Goal: Information Seeking & Learning: Learn about a topic

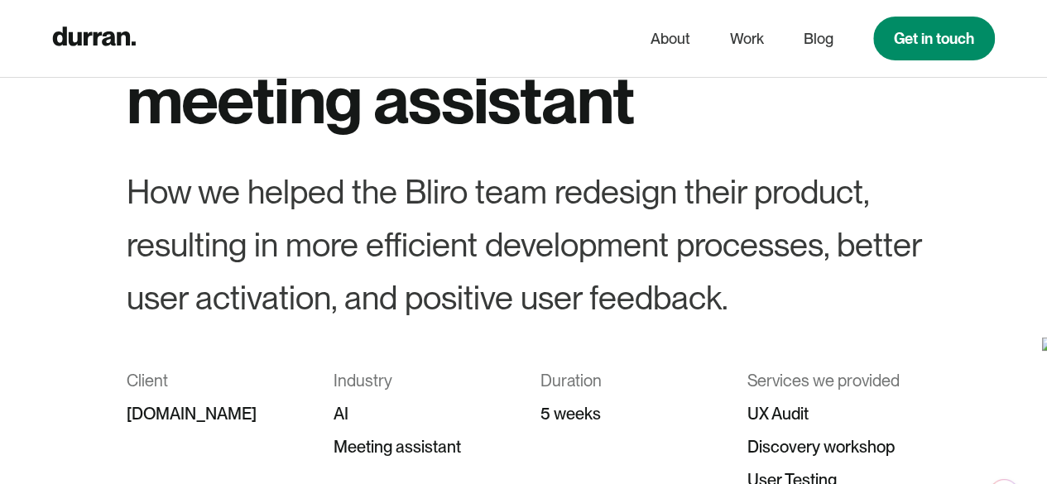
click at [441, 198] on div "How we helped the Bliro team redesign their product, resulting in more efficien…" at bounding box center [524, 245] width 795 height 159
click at [442, 198] on div "How we helped the Bliro team redesign their product, resulting in more efficien…" at bounding box center [524, 245] width 795 height 159
copy div "Bliro"
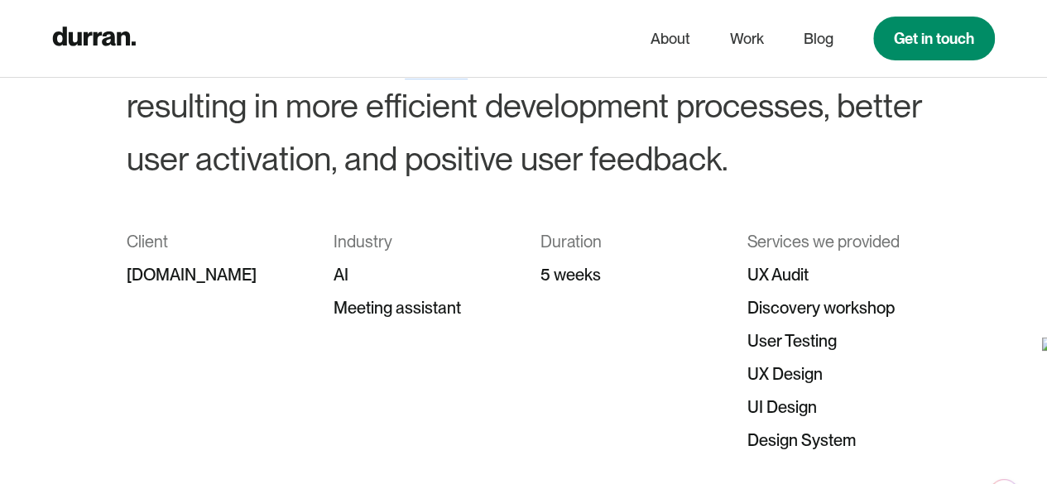
scroll to position [331, 0]
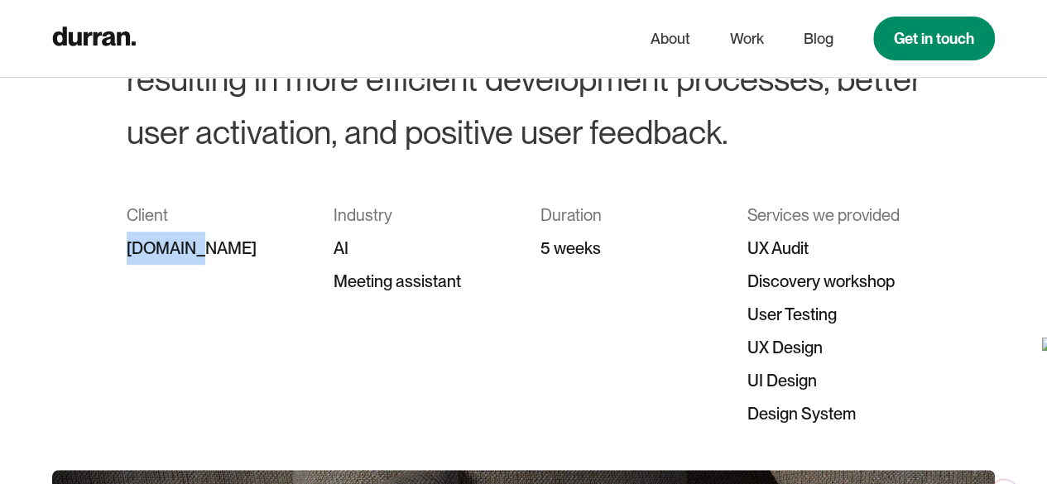
drag, startPoint x: 179, startPoint y: 254, endPoint x: 35, endPoint y: 260, distance: 144.2
click at [35, 259] on div "Bliro – Redesign of an AI meeting assistant How we helped the Bliro team redesi…" at bounding box center [523, 123] width 1047 height 616
copy div "bliro.io"
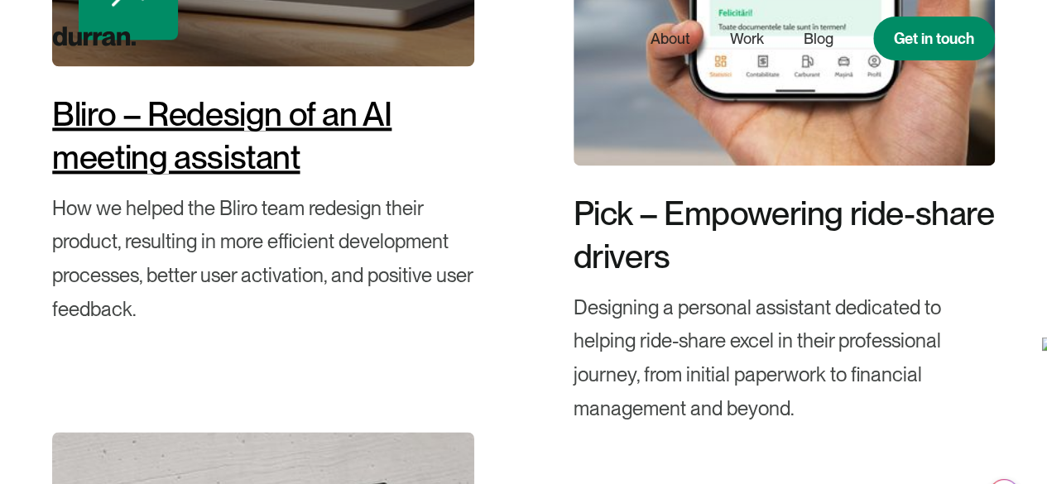
scroll to position [993, 0]
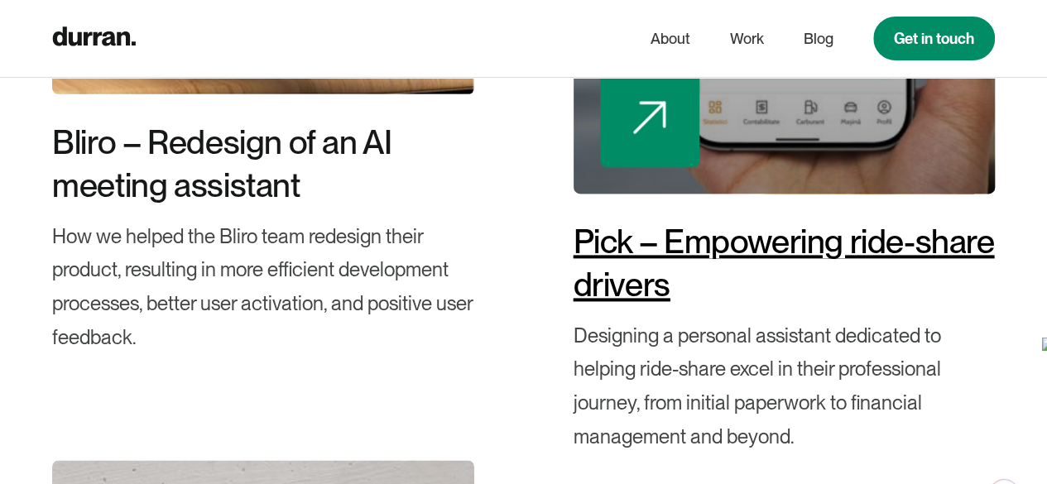
click at [633, 275] on div "Pick – Empowering ride-share drivers" at bounding box center [784, 263] width 421 height 86
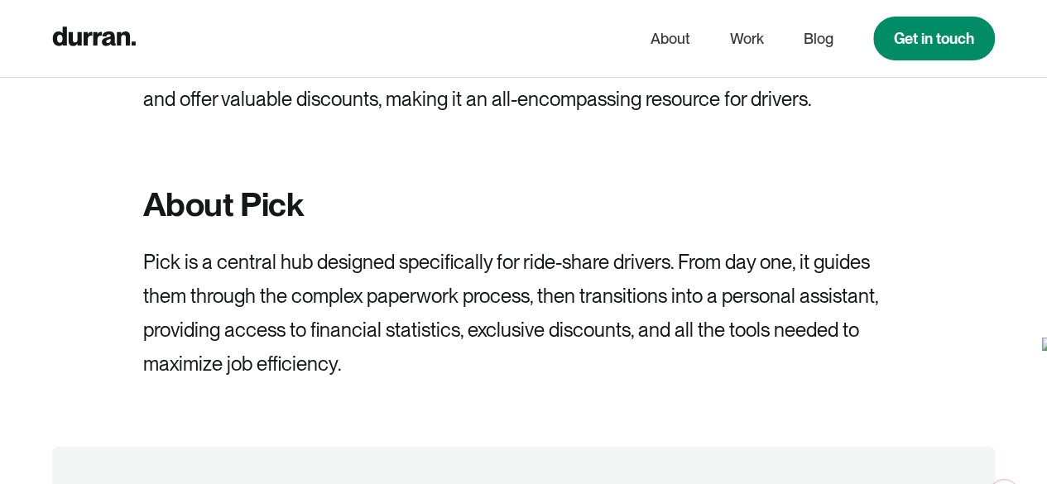
scroll to position [1656, 0]
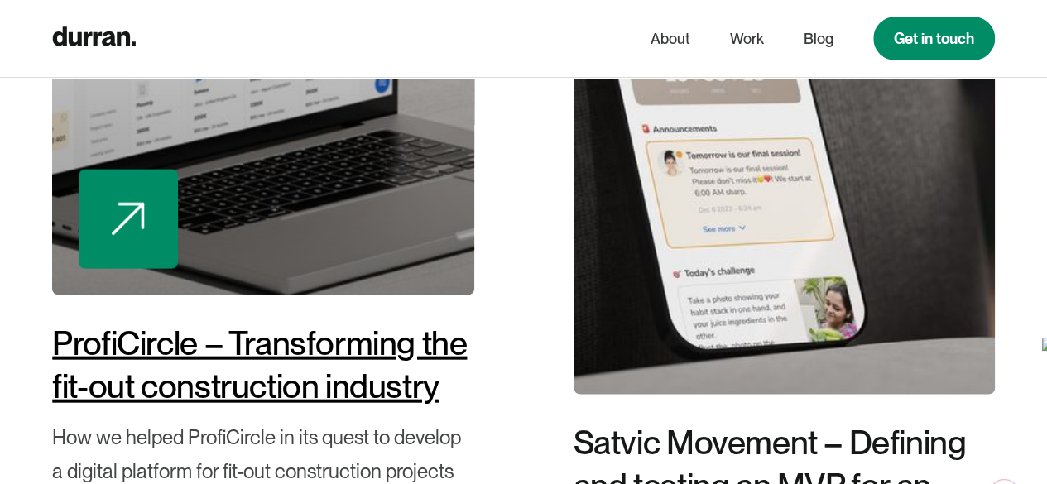
scroll to position [1904, 0]
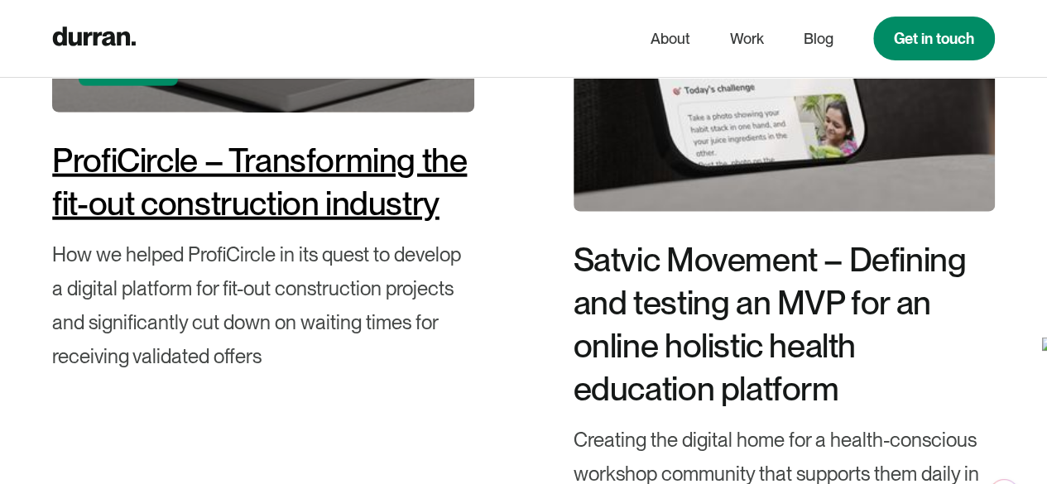
click at [288, 170] on div "ProfiCircle – Transforming the fit-out construction industry" at bounding box center [262, 182] width 421 height 86
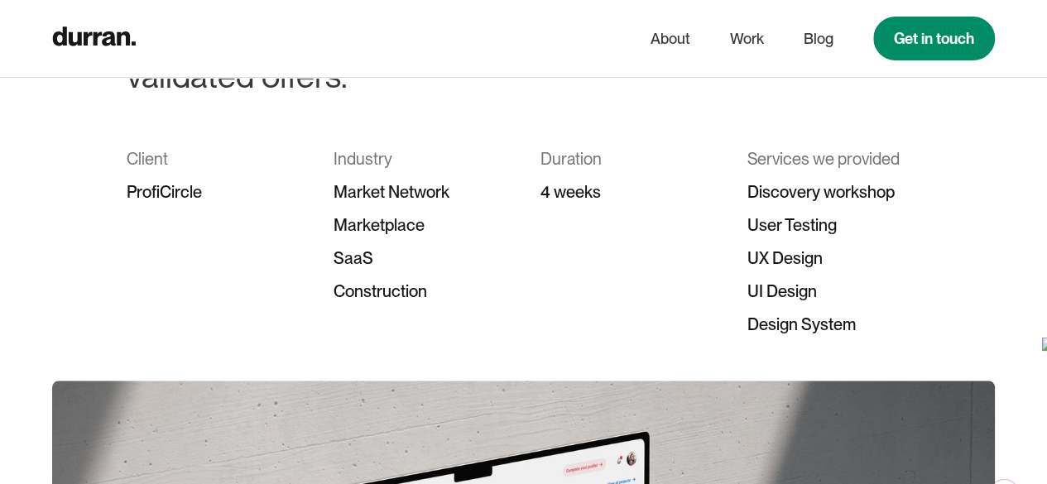
scroll to position [497, 0]
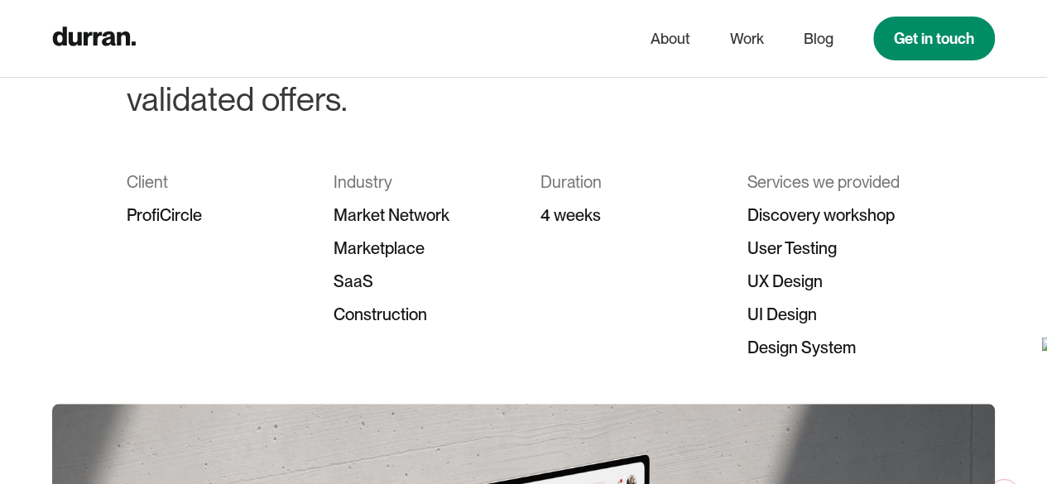
click at [184, 211] on div "ProfiCircle" at bounding box center [214, 215] width 174 height 33
copy div "ProfiCircle"
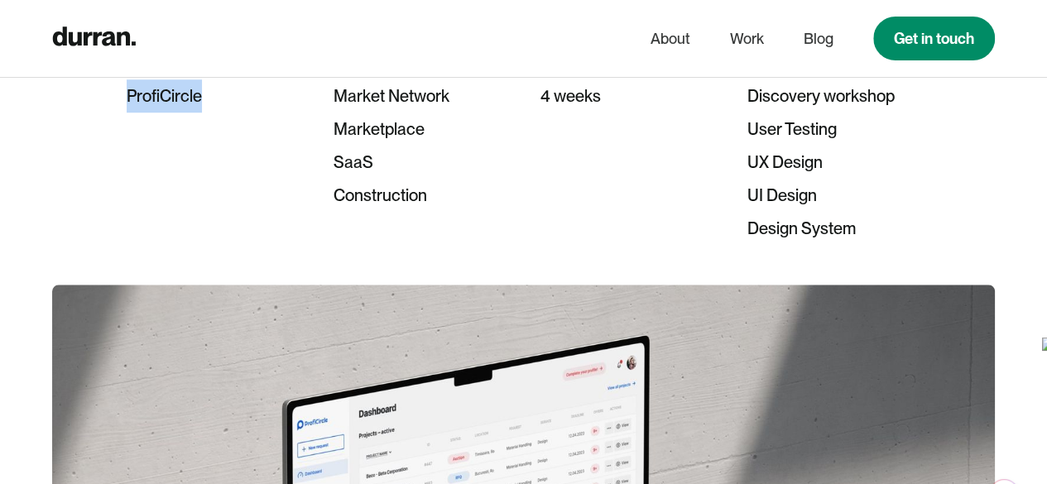
scroll to position [580, 0]
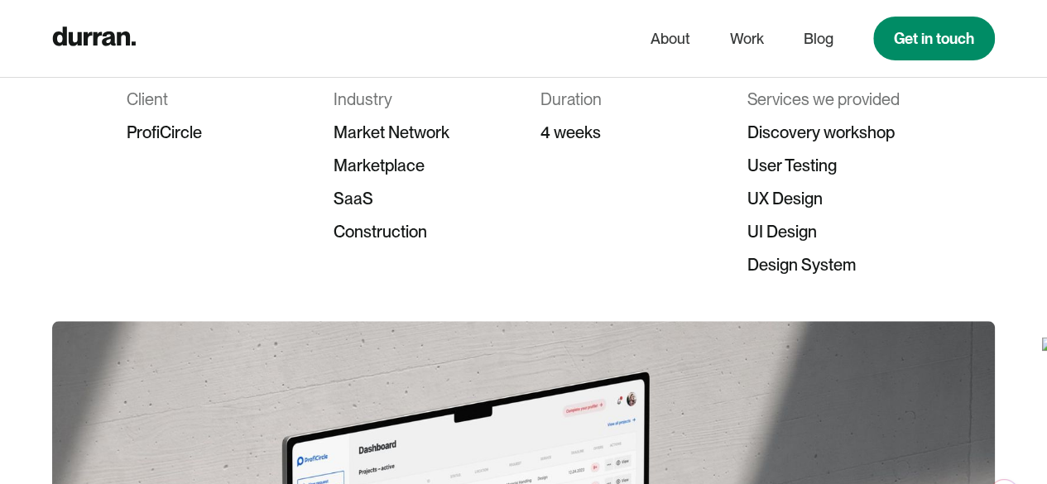
click at [494, 211] on div "SaaS" at bounding box center [421, 198] width 174 height 33
drag, startPoint x: 739, startPoint y: 200, endPoint x: 854, endPoint y: 195, distance: 115.2
click at [854, 195] on div "Client ProfiCircle Industry Market Network Marketplace SaaS Construction Durati…" at bounding box center [524, 182] width 795 height 199
copy div "UX Design"
click at [863, 238] on div "UI Design" at bounding box center [835, 231] width 174 height 33
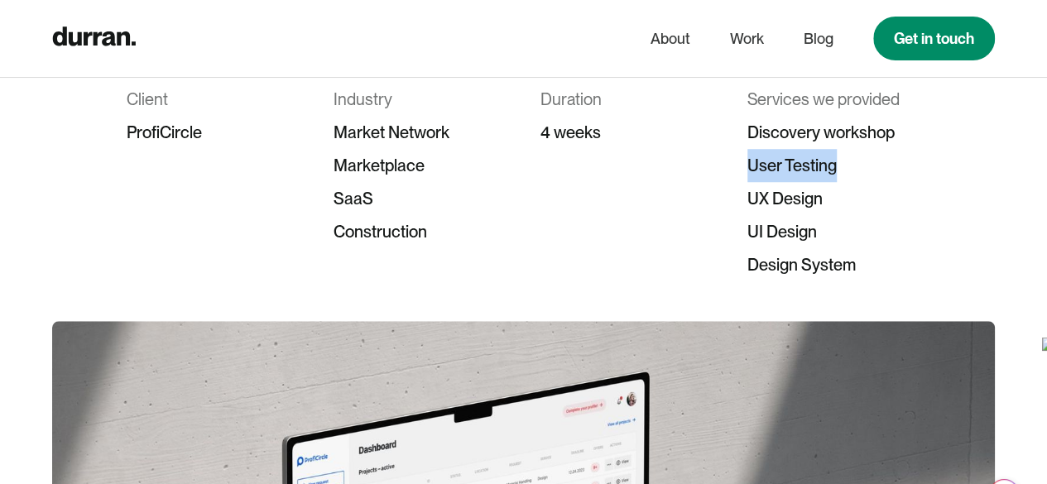
drag, startPoint x: 748, startPoint y: 167, endPoint x: 859, endPoint y: 166, distance: 111.0
click at [859, 166] on div "User Testing" at bounding box center [835, 165] width 174 height 33
copy div "User Testing"
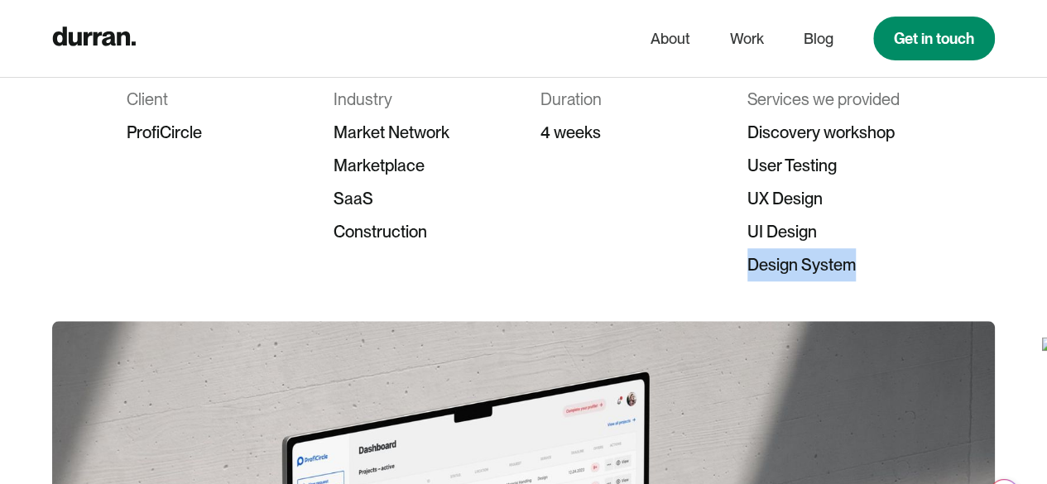
drag, startPoint x: 750, startPoint y: 265, endPoint x: 884, endPoint y: 263, distance: 134.1
click at [884, 263] on div "Design System" at bounding box center [835, 264] width 174 height 33
copy div "Design System"
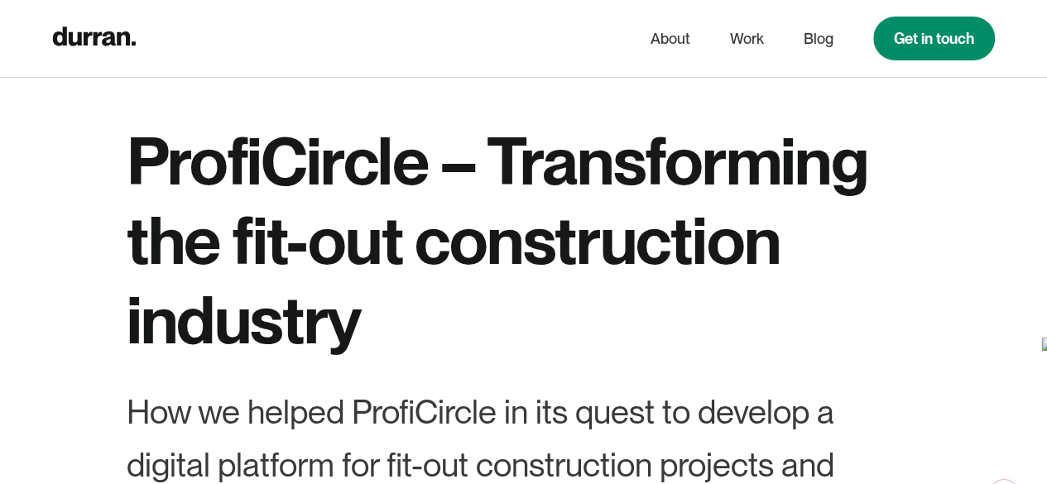
scroll to position [0, 0]
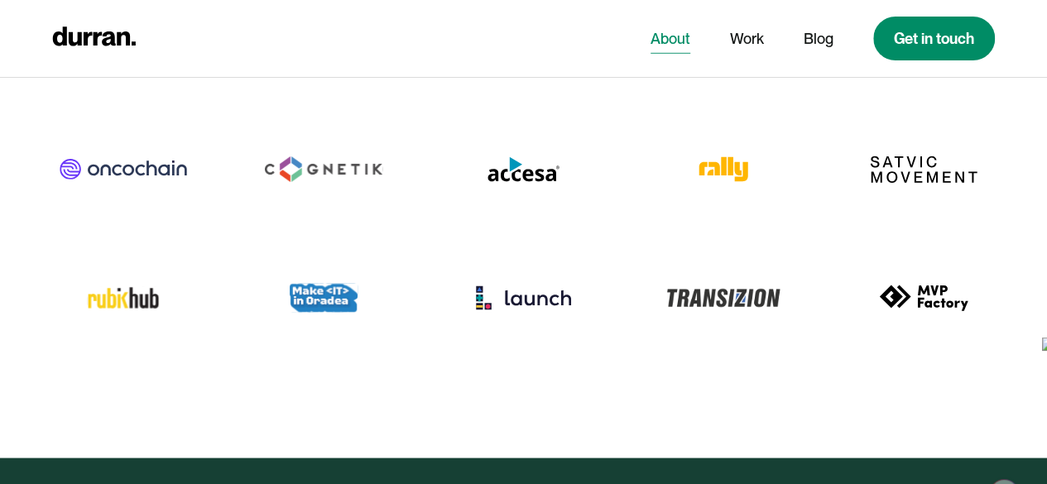
scroll to position [7305, 0]
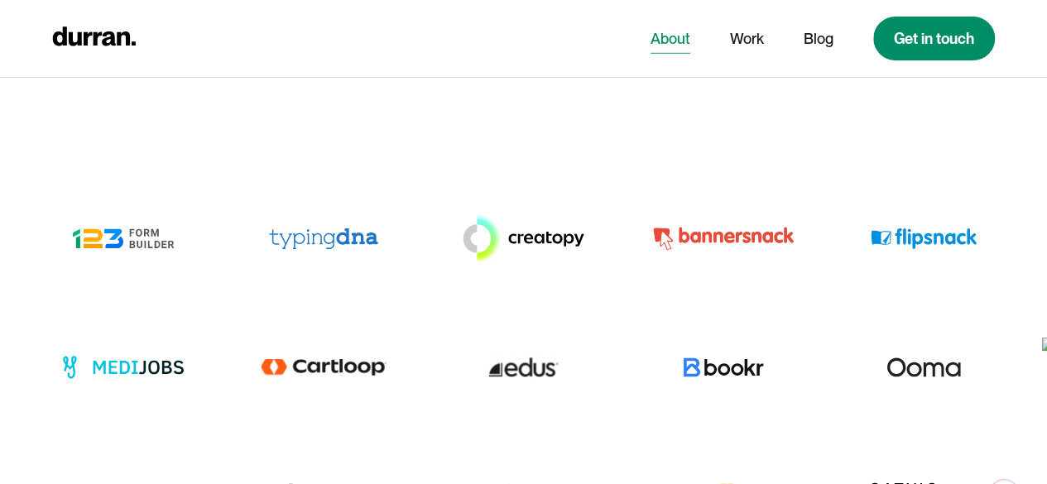
click at [676, 37] on link "About" at bounding box center [671, 38] width 40 height 31
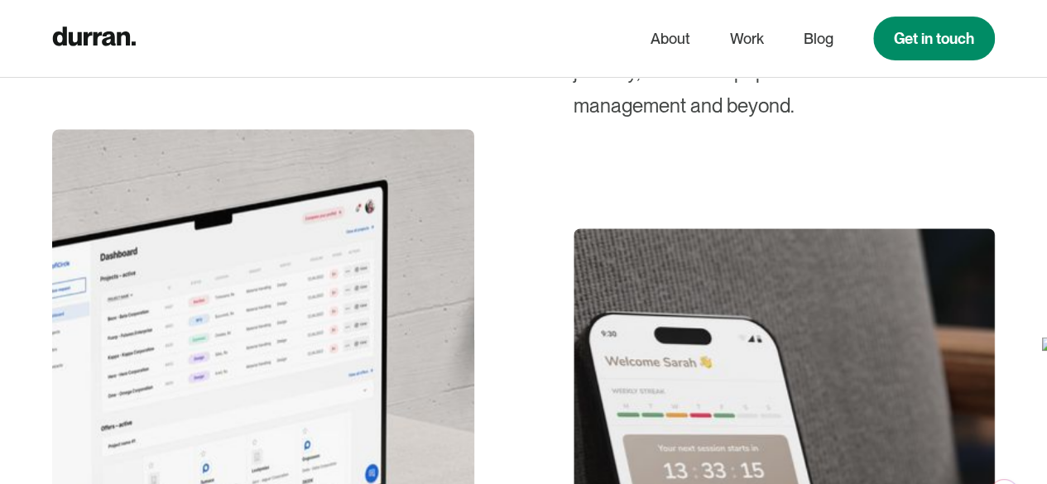
scroll to position [828, 0]
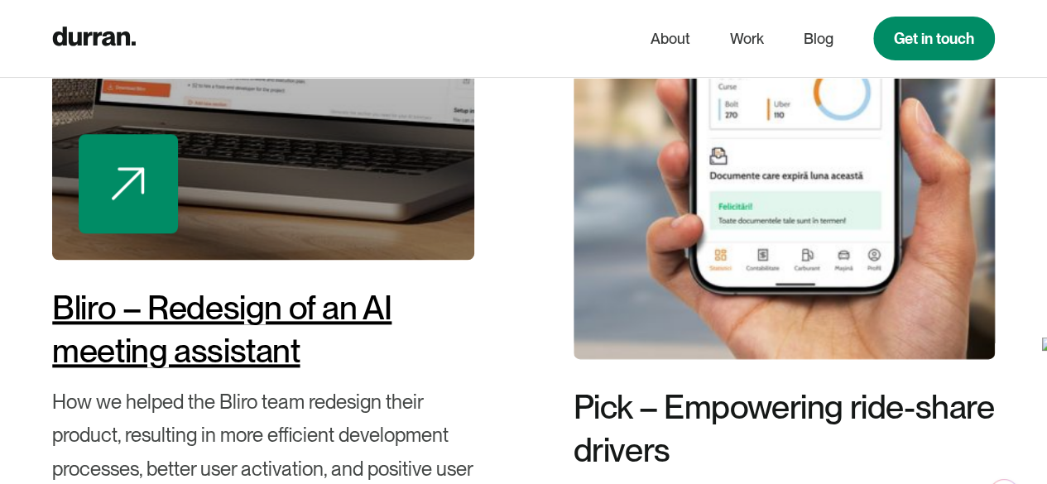
click at [203, 320] on div "Bliro – Redesign of an AI meeting assistant" at bounding box center [262, 329] width 421 height 86
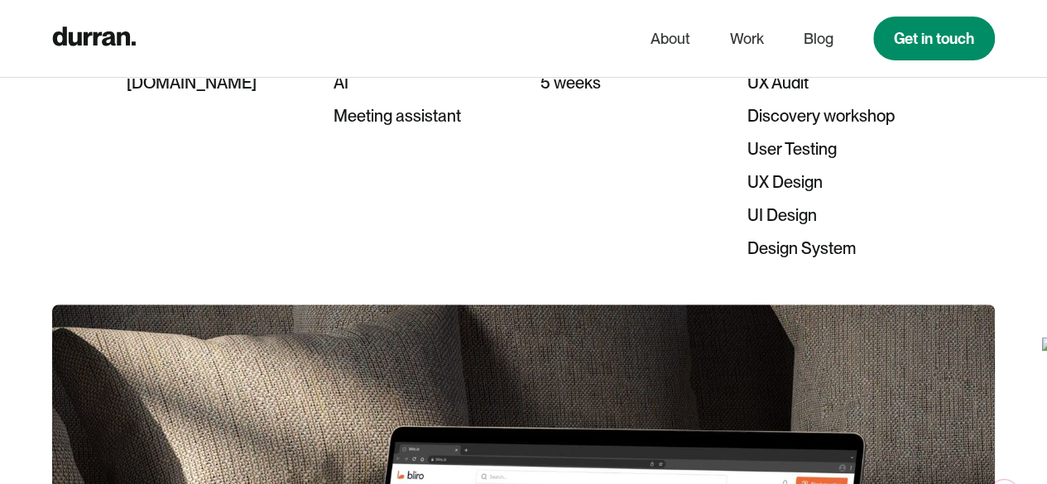
scroll to position [414, 0]
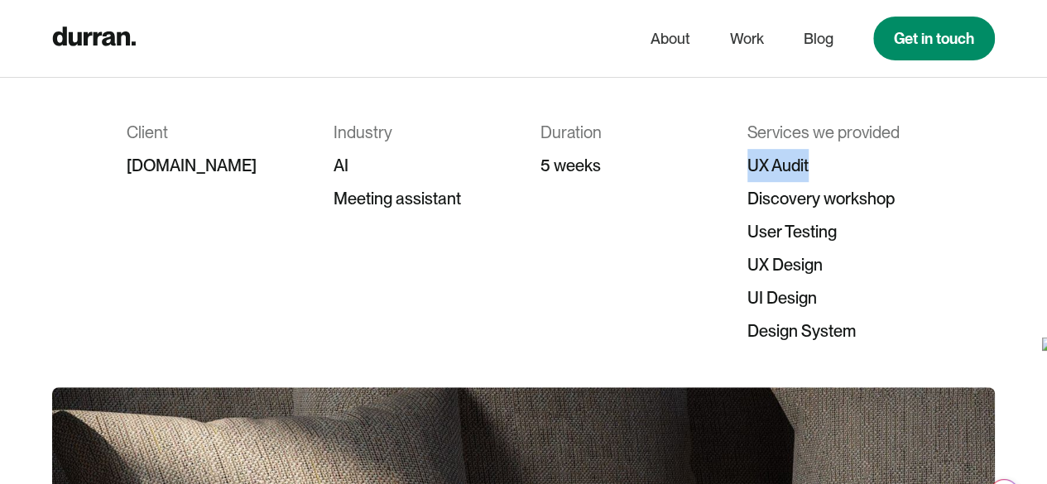
drag, startPoint x: 745, startPoint y: 163, endPoint x: 819, endPoint y: 165, distance: 73.7
click at [819, 165] on div "Client bliro.io Industry AI Meeting assistant Duration 5 weeks Services we prov…" at bounding box center [524, 232] width 795 height 232
copy div "UX Audit"
drag, startPoint x: 197, startPoint y: 171, endPoint x: 96, endPoint y: 174, distance: 101.0
click at [79, 174] on div "Bliro – Redesign of an AI meeting assistant How we helped the Bliro team redesi…" at bounding box center [523, 40] width 1047 height 616
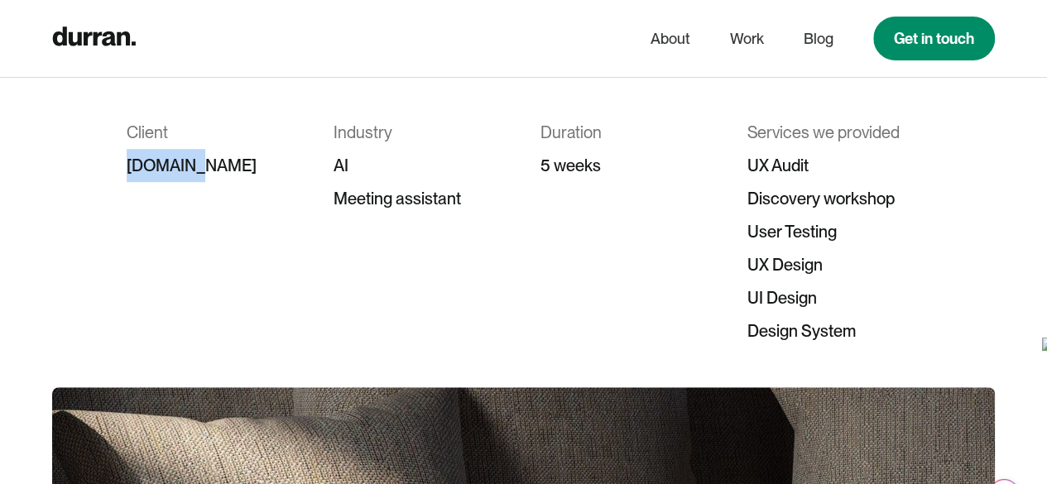
copy div "bliro.io"
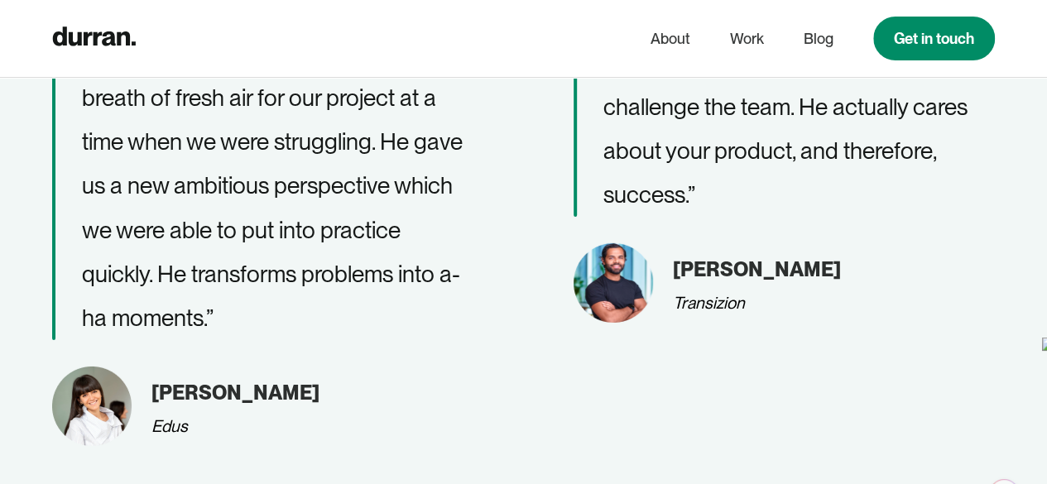
scroll to position [2567, 0]
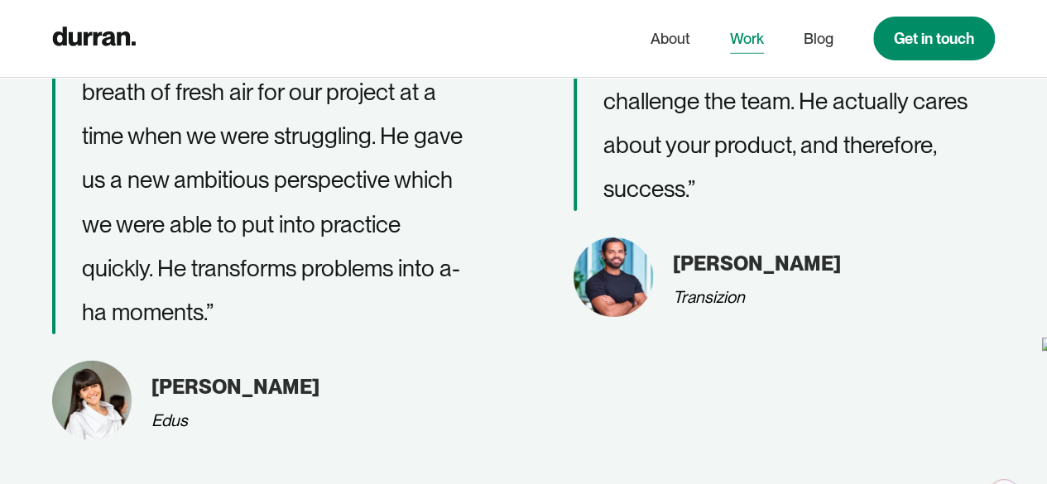
click at [748, 36] on link "Work" at bounding box center [747, 38] width 34 height 31
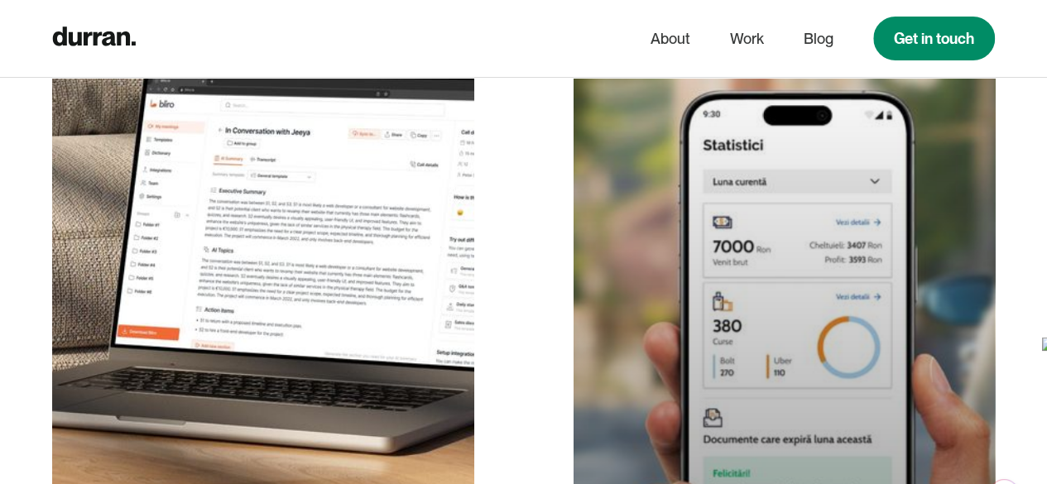
scroll to position [248, 0]
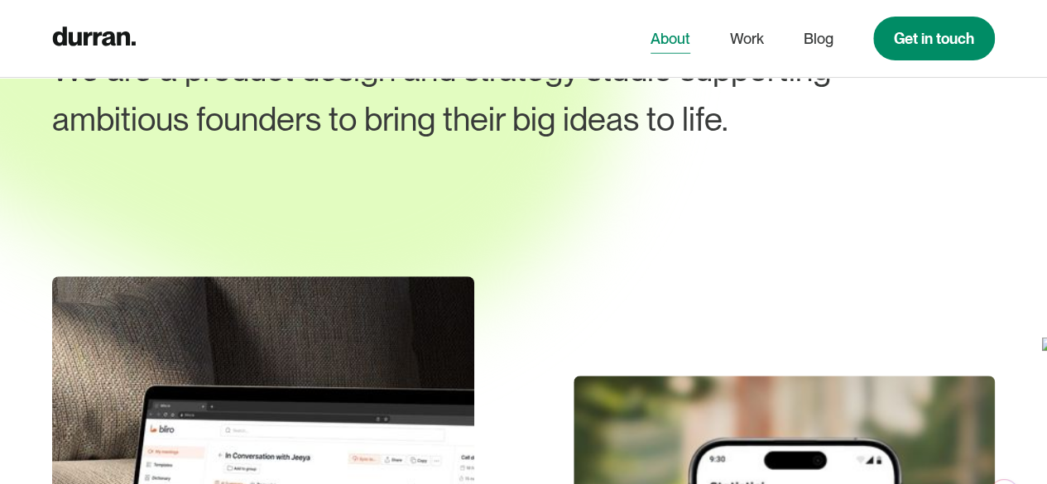
click at [679, 37] on link "About" at bounding box center [671, 38] width 40 height 31
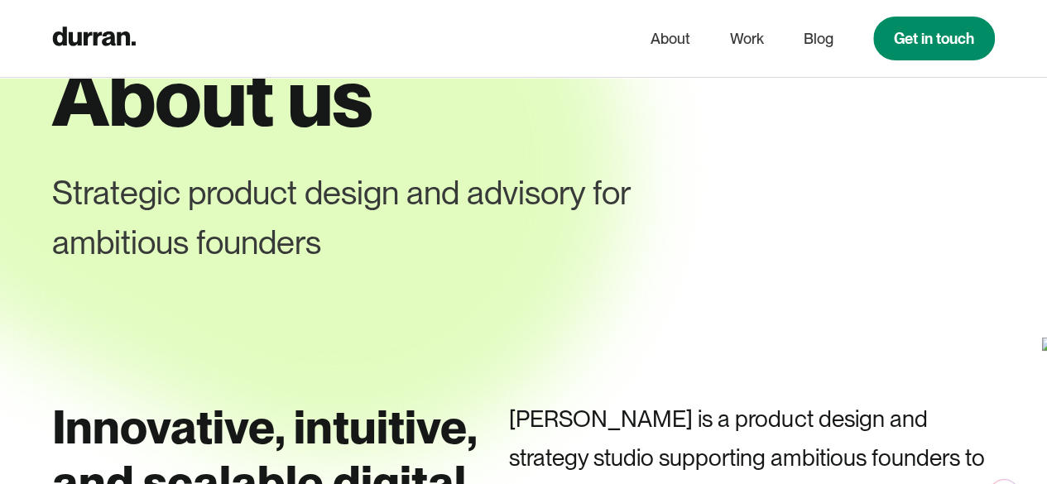
scroll to position [331, 0]
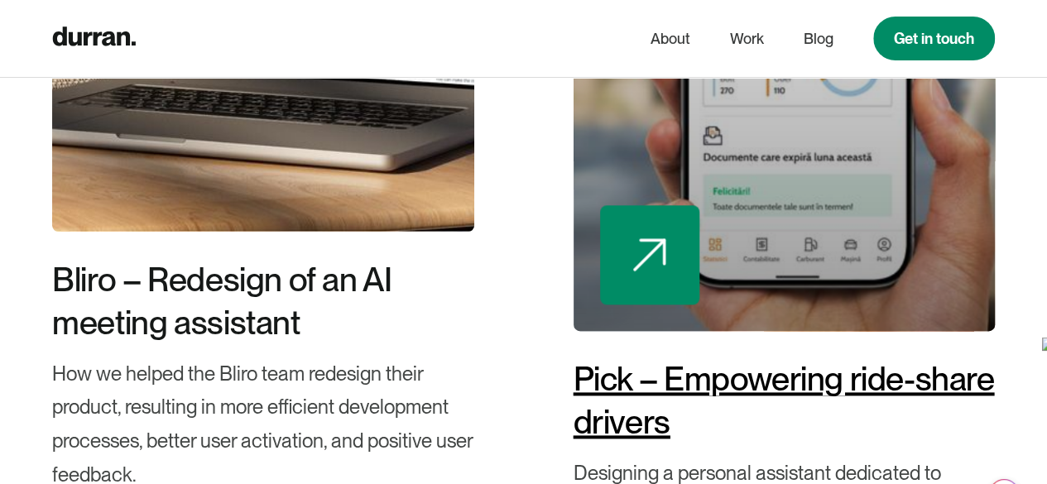
click at [699, 411] on div "Pick – Empowering ride-share drivers" at bounding box center [784, 401] width 421 height 86
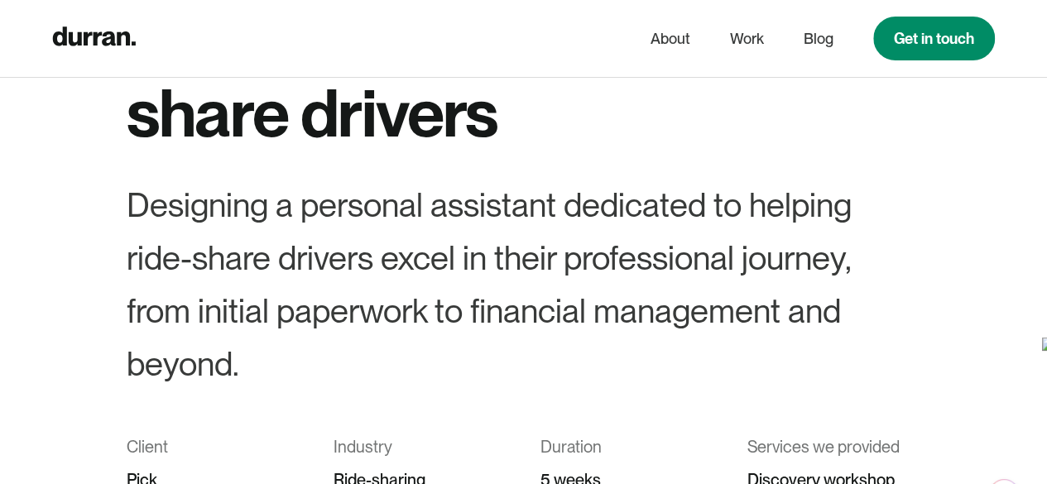
scroll to position [331, 0]
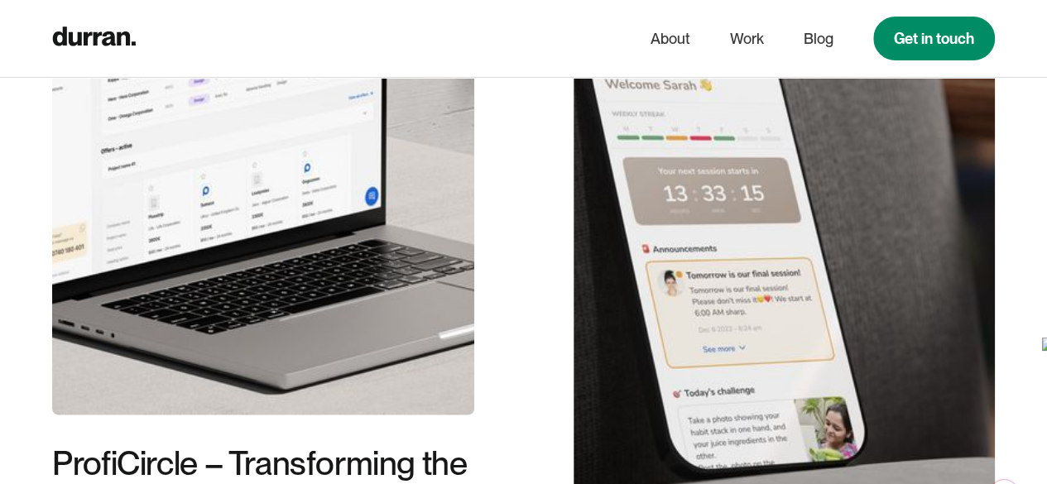
scroll to position [1850, 0]
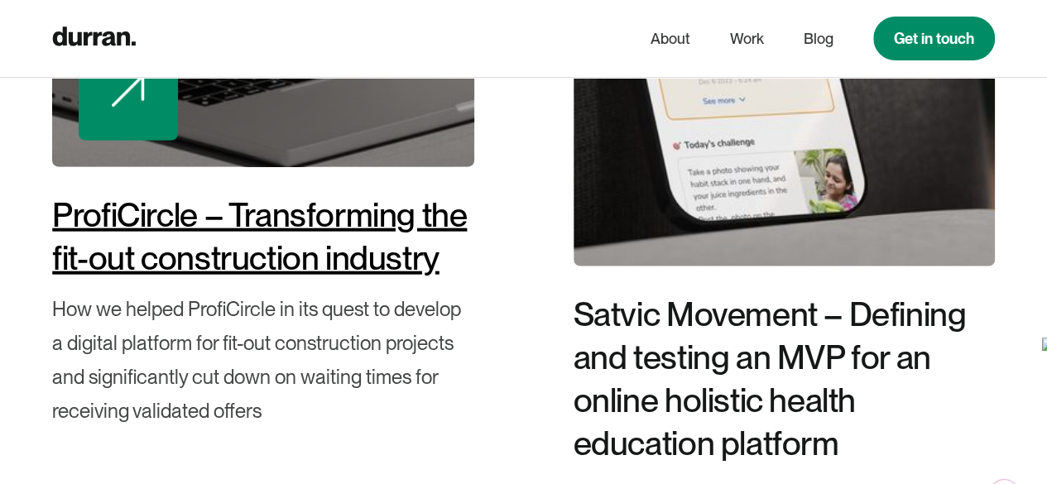
click at [326, 249] on div "ProfiCircle – Transforming the fit-out construction industry" at bounding box center [262, 237] width 421 height 86
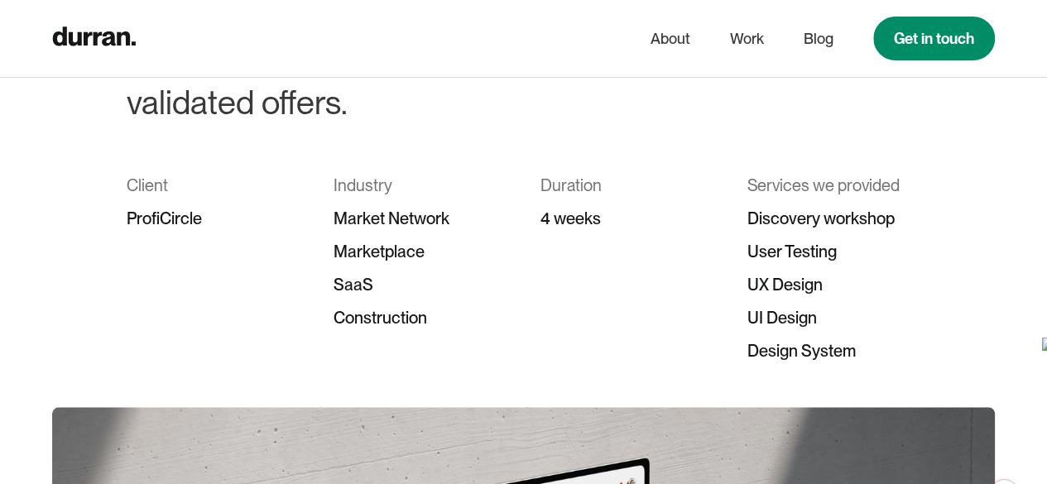
scroll to position [497, 0]
